Goal: Task Accomplishment & Management: Complete application form

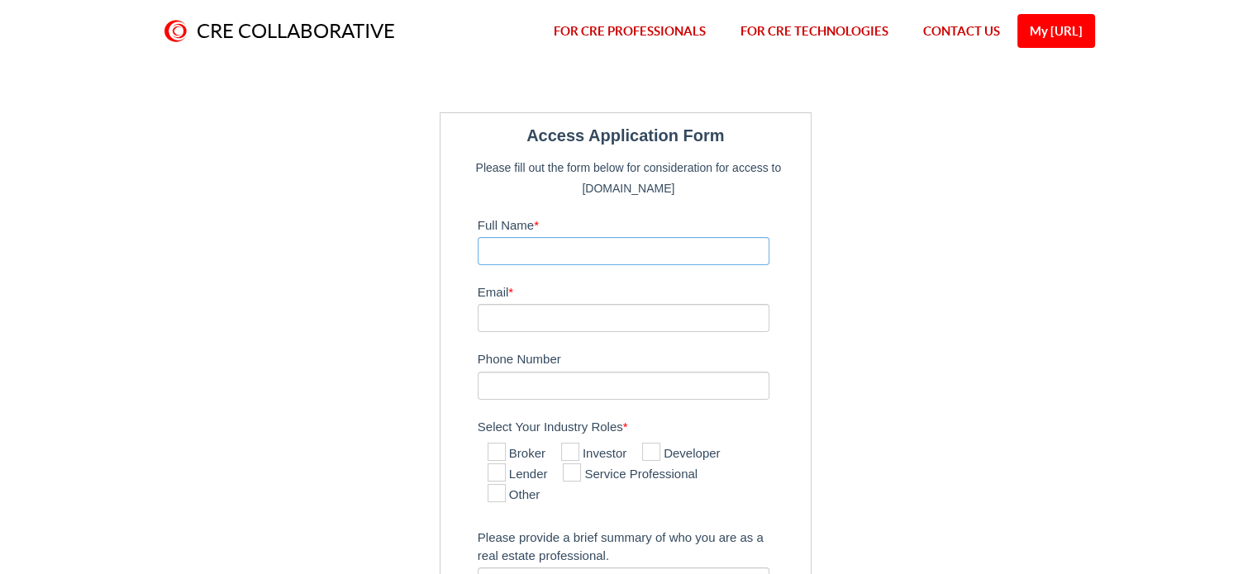
click at [559, 245] on input "Full Name *" at bounding box center [624, 251] width 293 height 28
type input "[PERSON_NAME]"
click at [563, 388] on input "09886640721" at bounding box center [624, 386] width 293 height 28
type input "09902404721"
click at [520, 313] on input "Email *" at bounding box center [624, 318] width 293 height 28
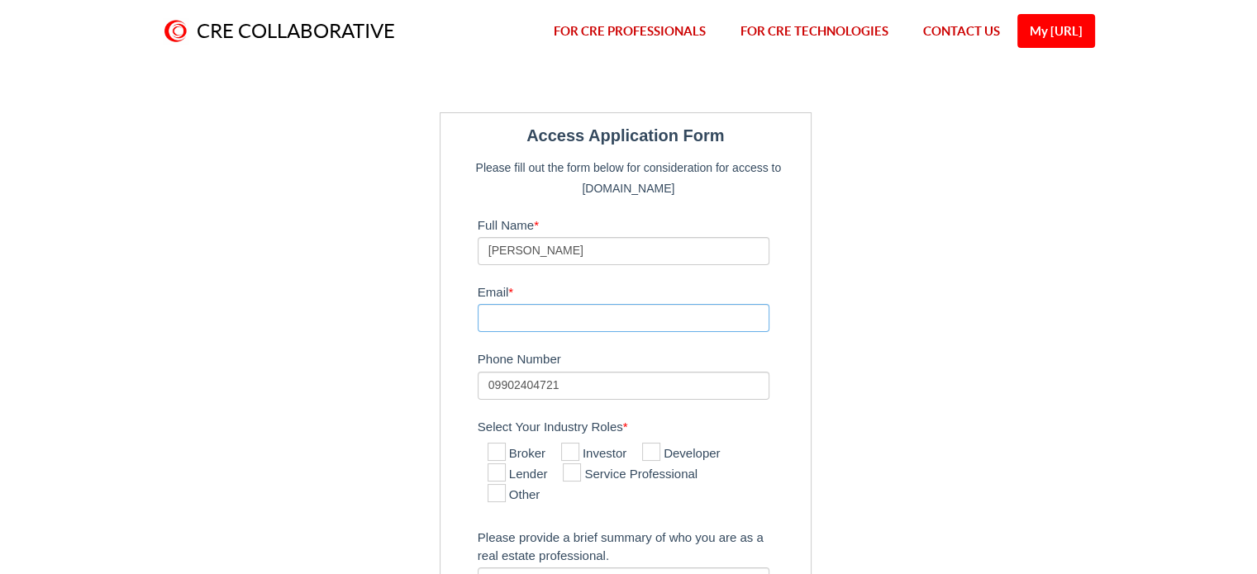
type input "[PERSON_NAME][EMAIL_ADDRESS][DOMAIN_NAME]"
click at [810, 439] on form "Access Application Form Please fill out the form below for consideration for ac…" at bounding box center [626, 409] width 372 height 595
click at [498, 450] on icon at bounding box center [497, 452] width 18 height 18
click at [498, 450] on input "Broker" at bounding box center [493, 453] width 11 height 11
checkbox input "true"
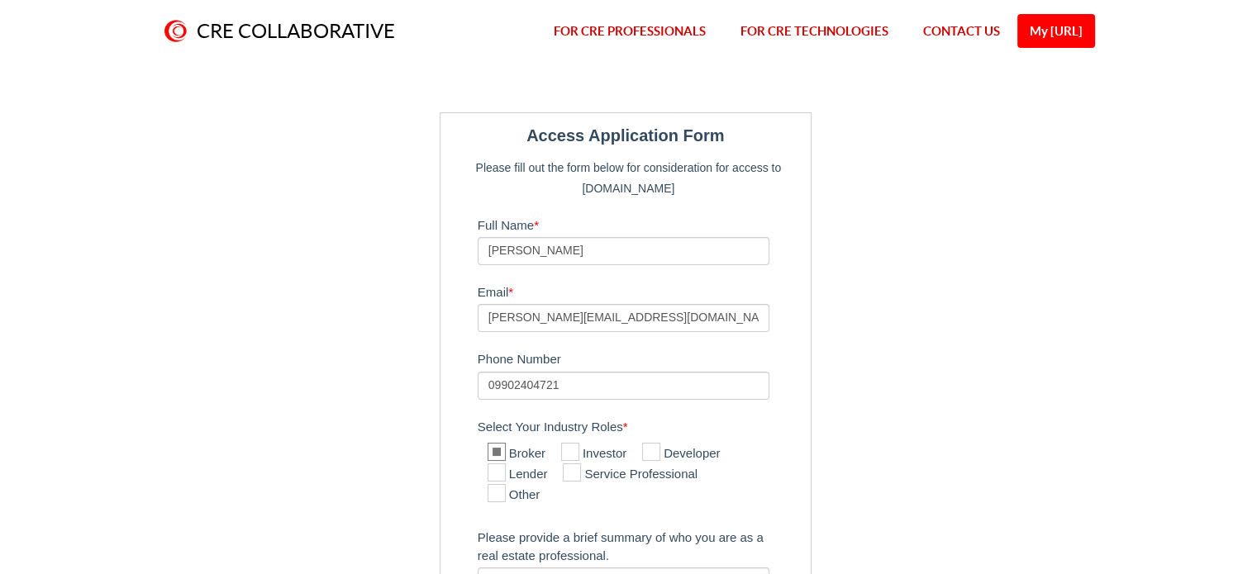
click at [783, 490] on div "Select Your Industry Roles * Broker Investor Developer Lender Service Professio…" at bounding box center [640, 461] width 325 height 99
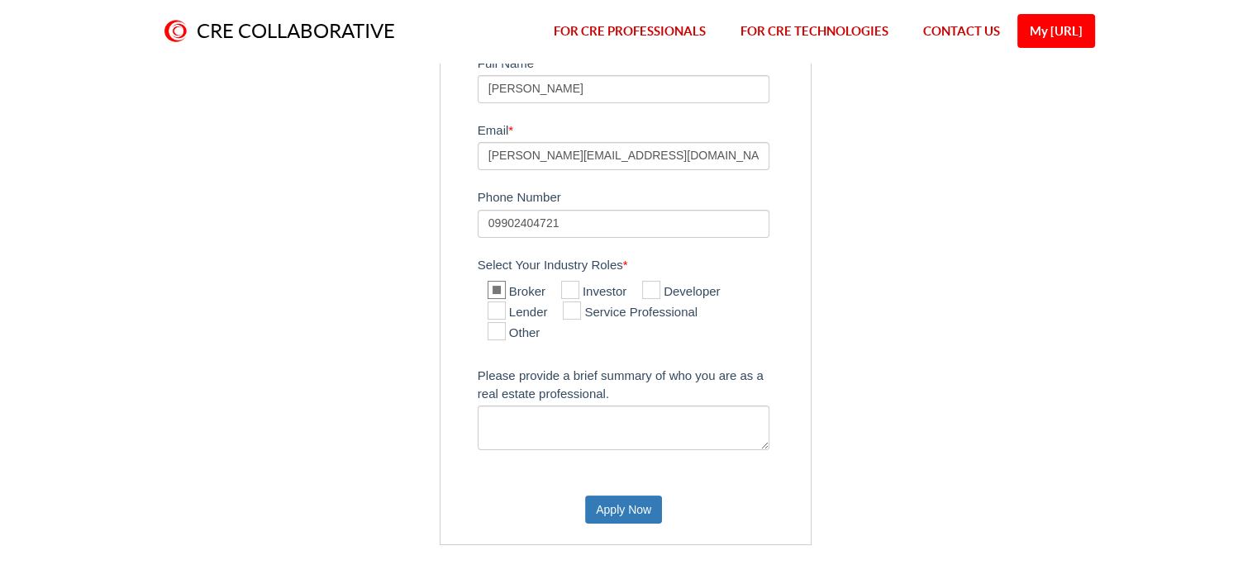
scroll to position [165, 0]
click at [637, 423] on textarea "Please provide a brief summary of who you are as a real estate professional." at bounding box center [624, 424] width 293 height 45
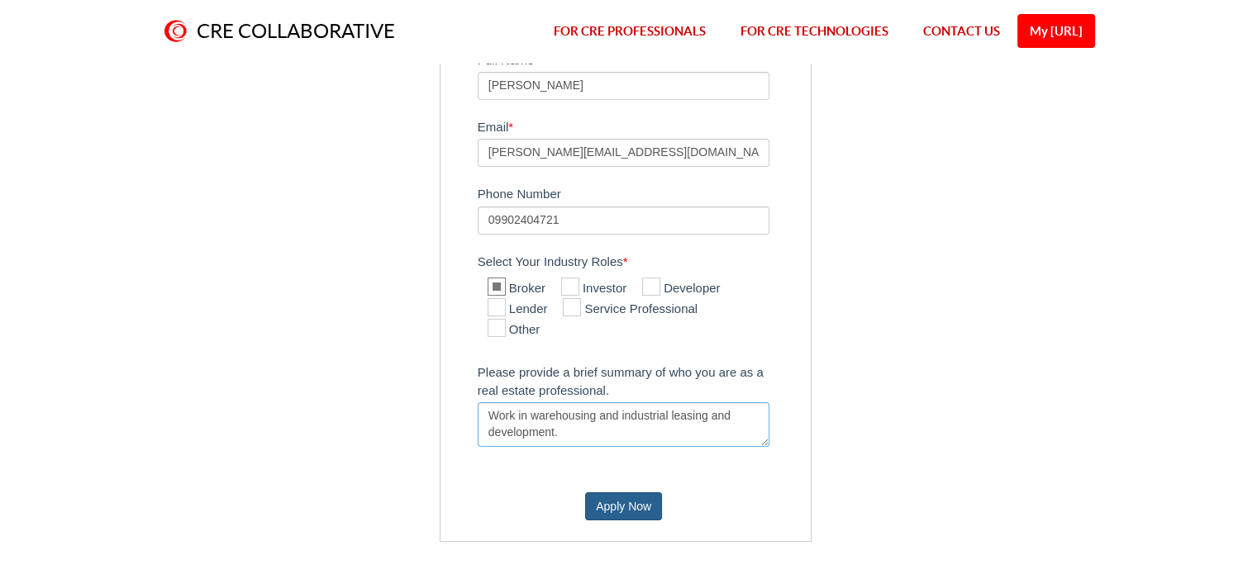
type textarea "Work in warehousing and industrial leasing and development."
click at [621, 502] on button "Apply Now" at bounding box center [623, 506] width 77 height 28
